Goal: Check status: Check status

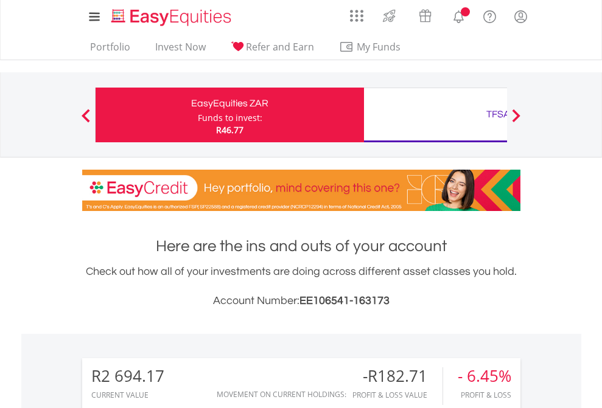
scroll to position [117, 191]
click at [198, 115] on div "Funds to invest:" at bounding box center [230, 118] width 65 height 12
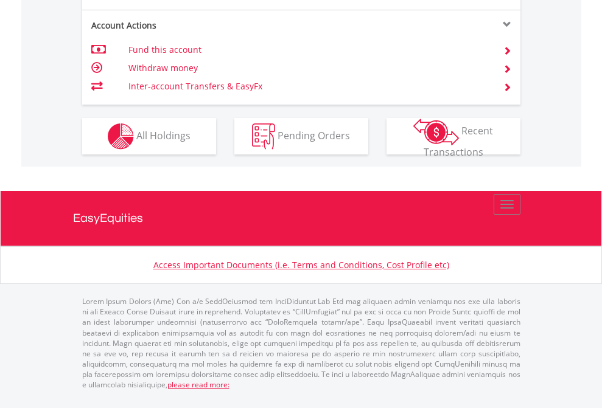
scroll to position [1191, 0]
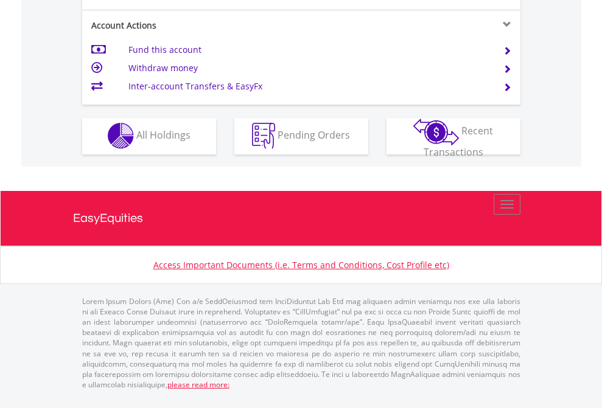
scroll to position [1138, 0]
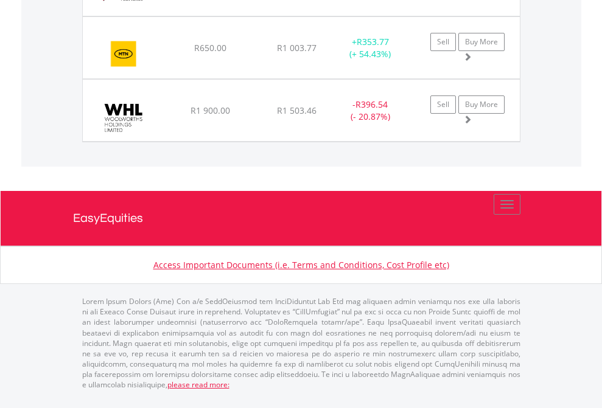
scroll to position [1403, 0]
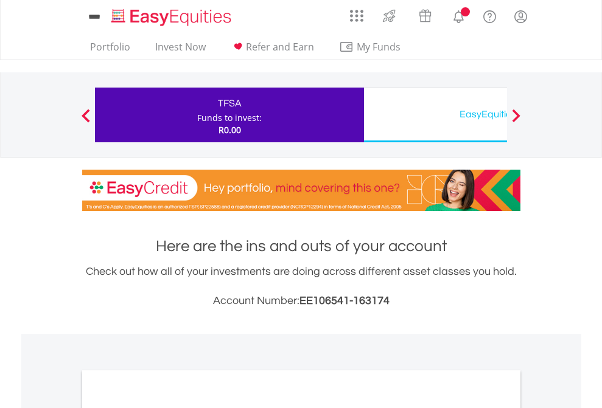
scroll to position [732, 0]
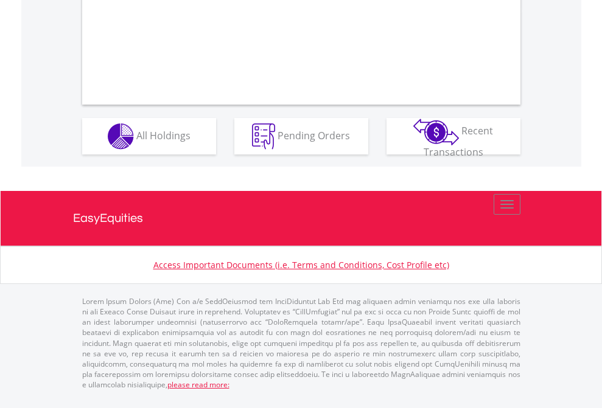
click at [136, 142] on span "All Holdings" at bounding box center [163, 134] width 54 height 13
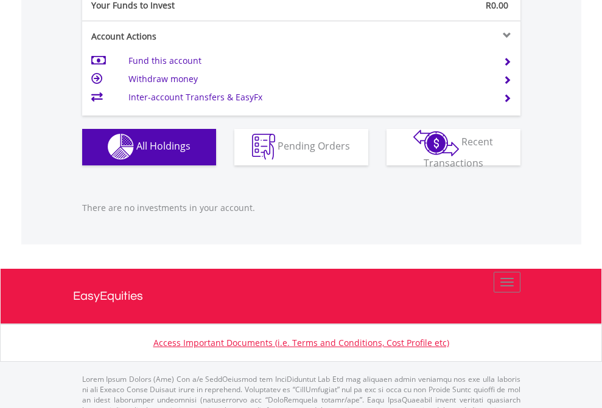
scroll to position [1205, 0]
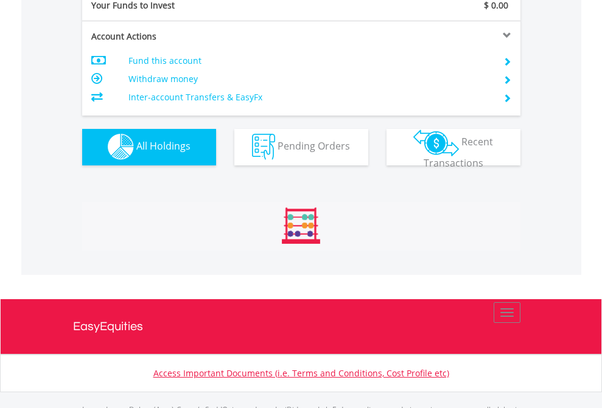
scroll to position [1205, 0]
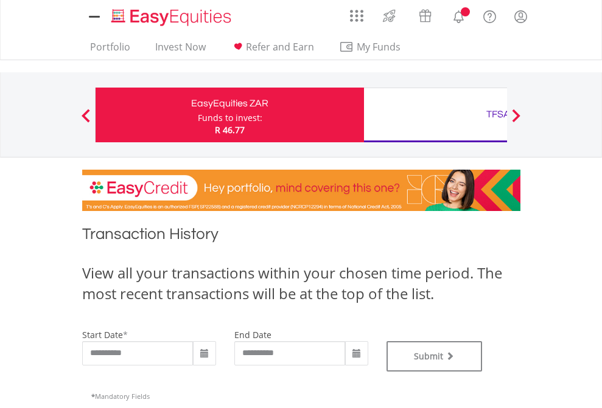
type input "**********"
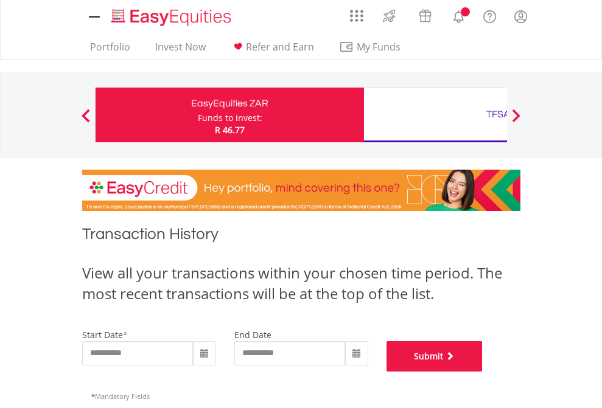
click at [483, 372] on button "Submit" at bounding box center [435, 357] width 96 height 30
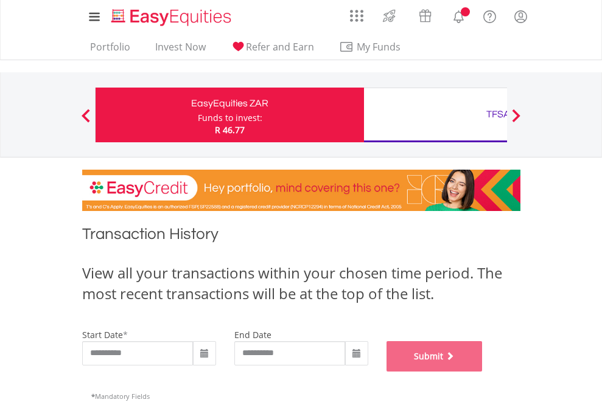
scroll to position [494, 0]
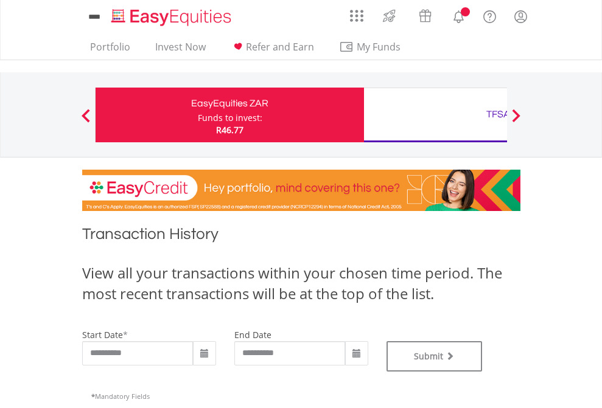
click at [435, 115] on div "TFSA" at bounding box center [498, 114] width 254 height 17
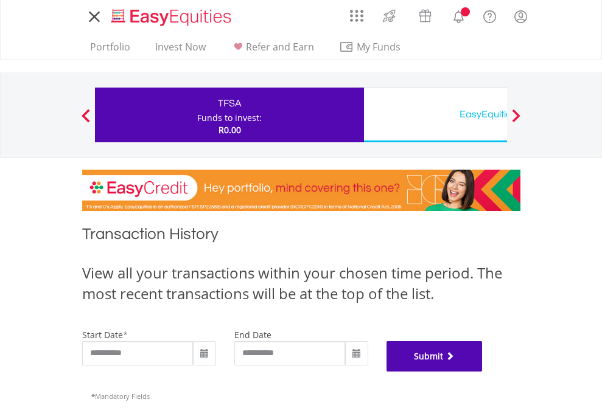
click at [483, 372] on button "Submit" at bounding box center [435, 357] width 96 height 30
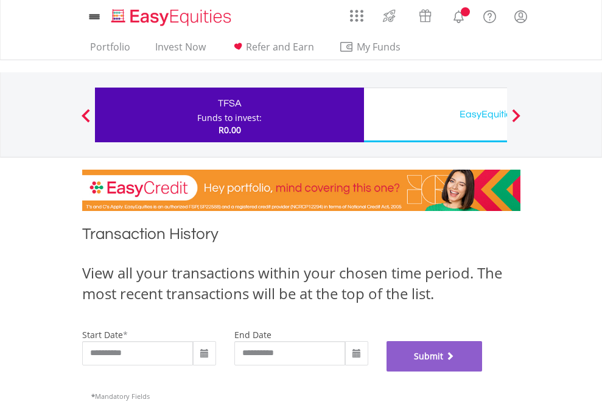
scroll to position [494, 0]
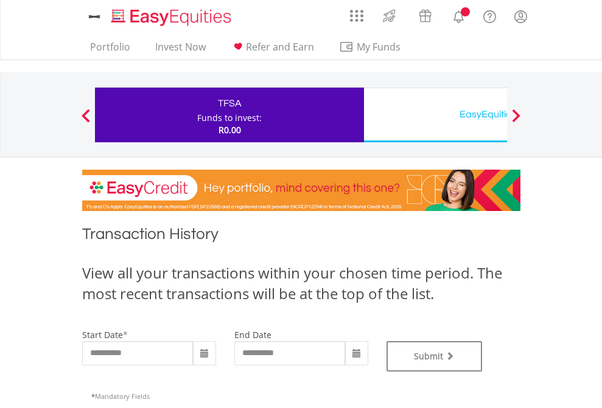
click at [435, 115] on div "EasyEquities USD" at bounding box center [498, 114] width 254 height 17
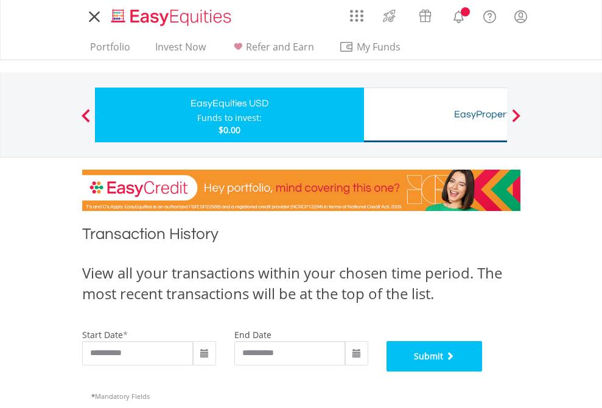
click at [483, 372] on button "Submit" at bounding box center [435, 357] width 96 height 30
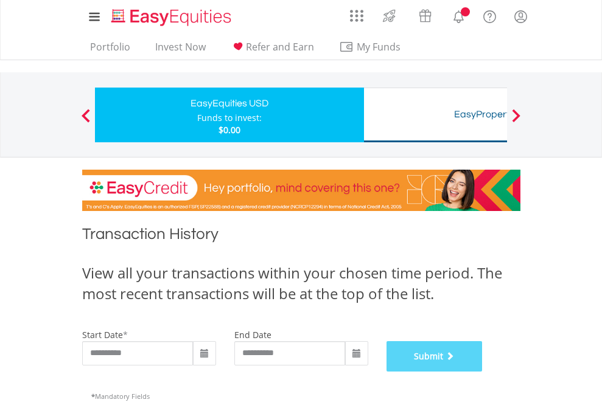
scroll to position [494, 0]
